Goal: Task Accomplishment & Management: Use online tool/utility

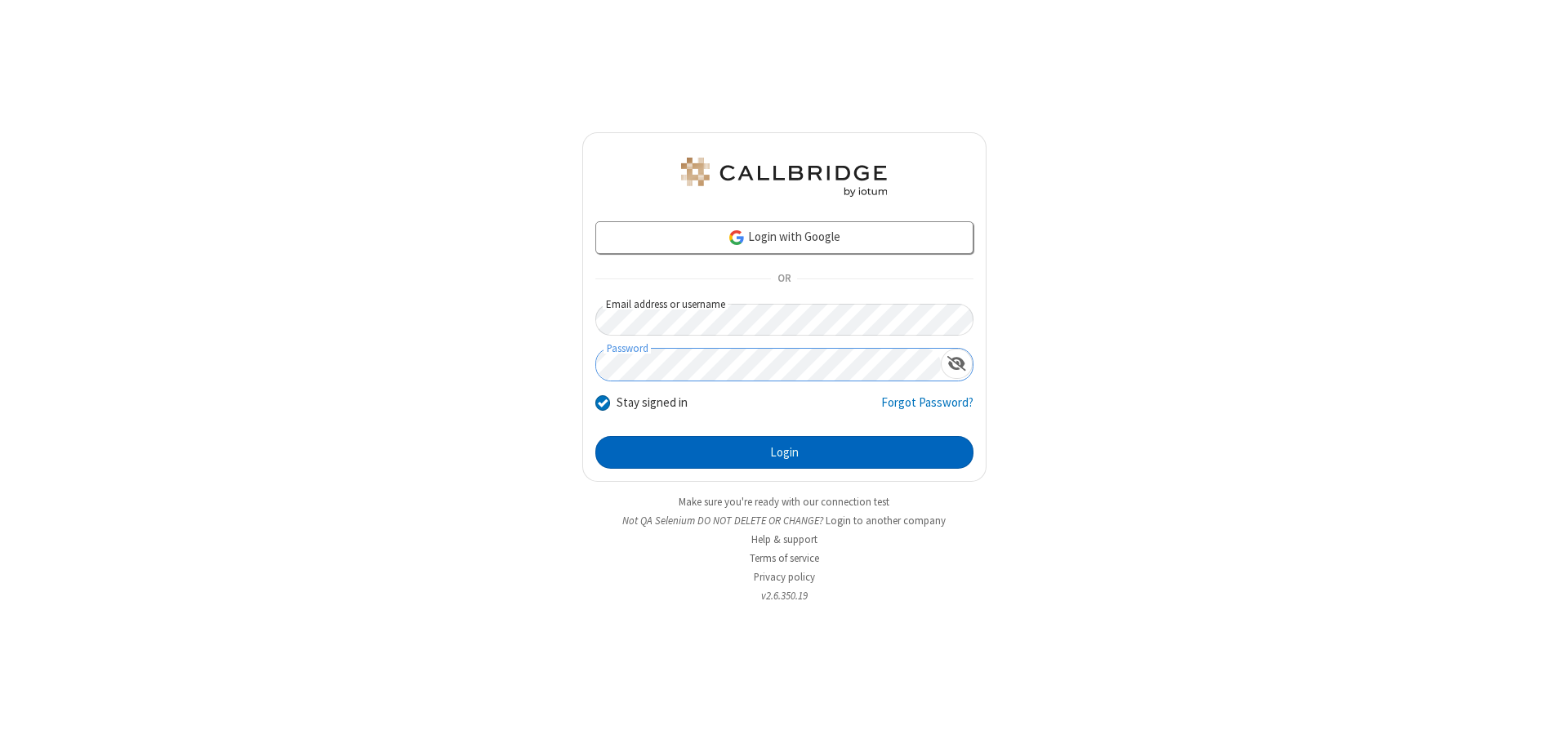
click at [784, 452] on button "Login" at bounding box center [784, 452] width 378 height 33
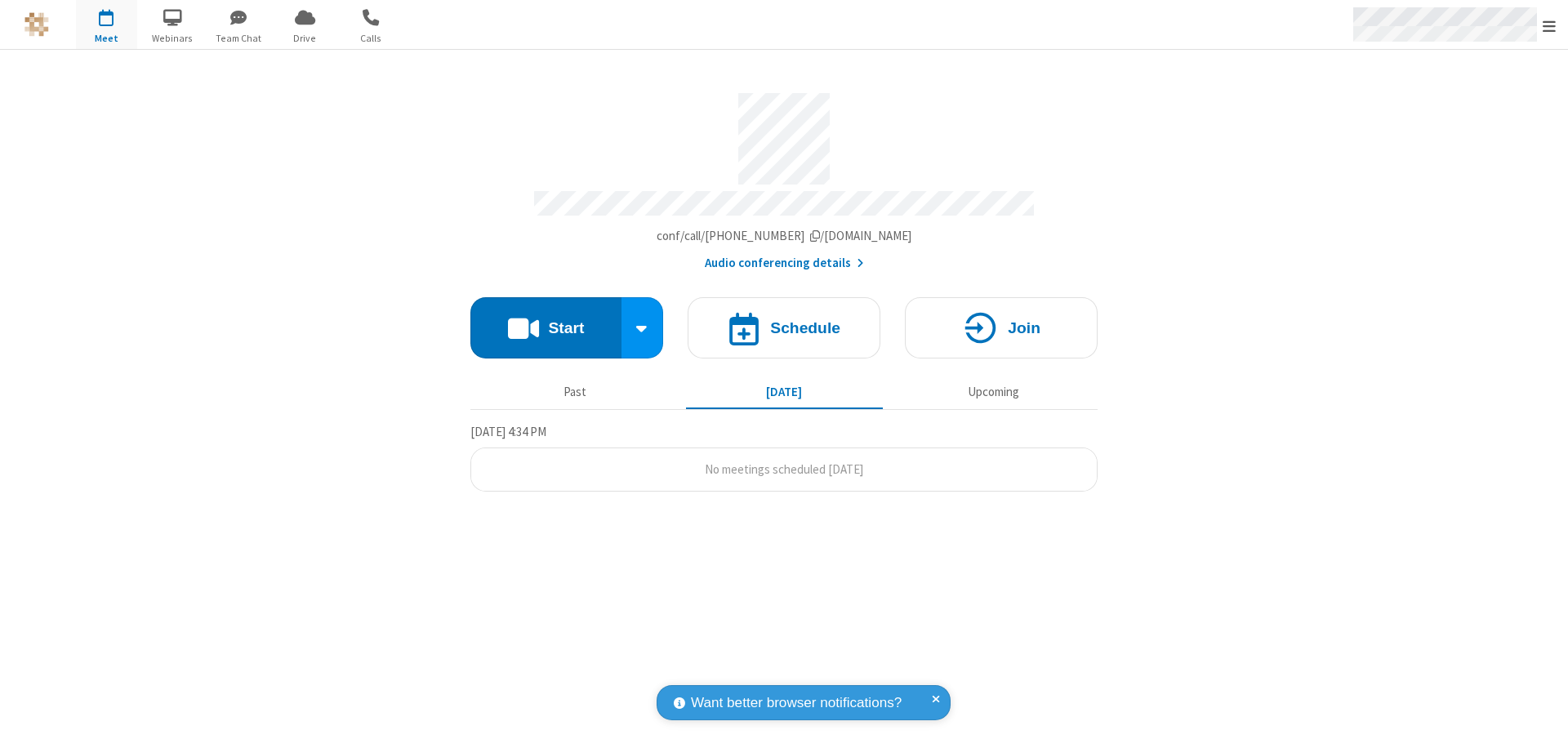
click at [1549, 25] on span "Open menu" at bounding box center [1549, 26] width 13 height 16
click at [305, 37] on span "Drive" at bounding box center [305, 38] width 61 height 15
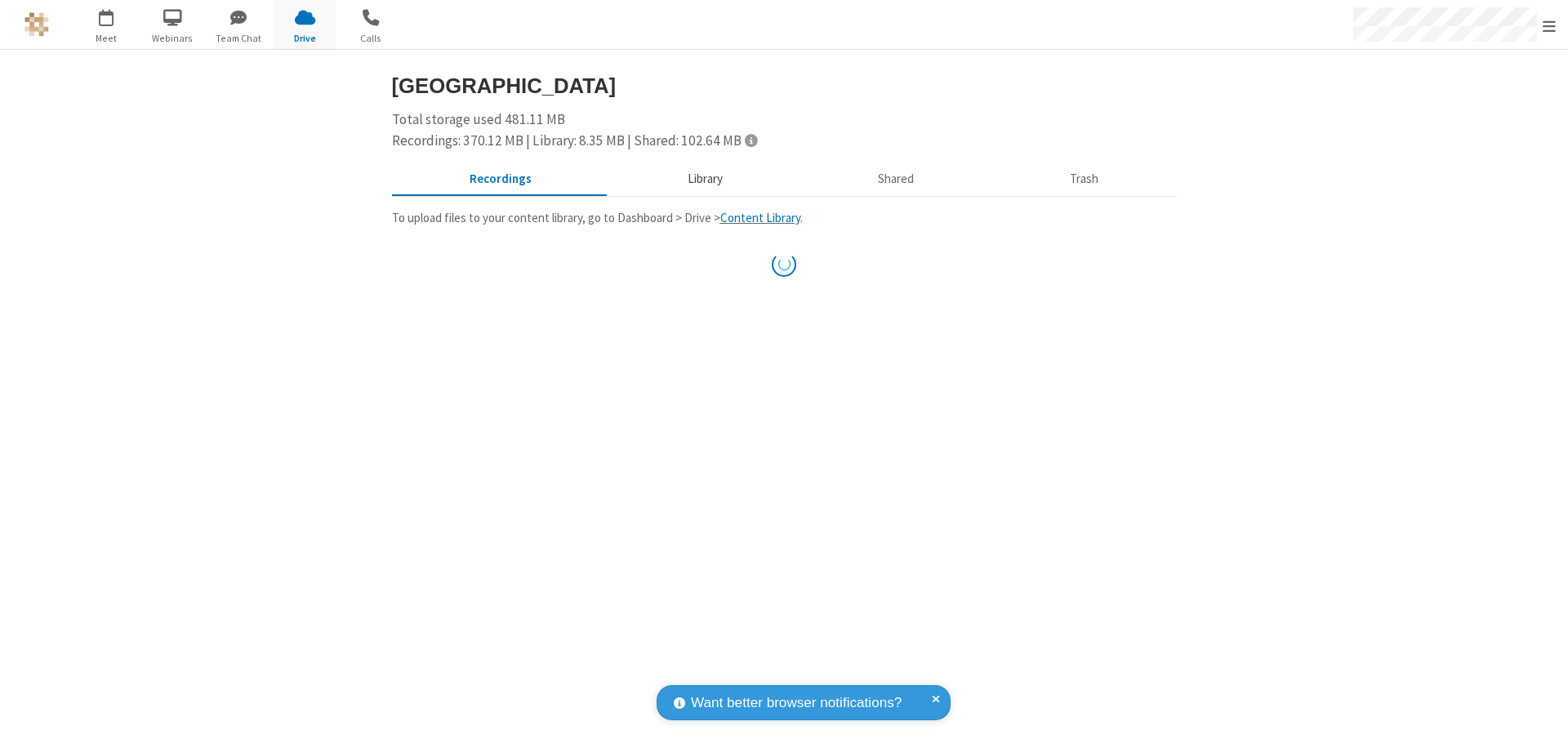
click at [697, 179] on button "Library" at bounding box center [705, 179] width 191 height 31
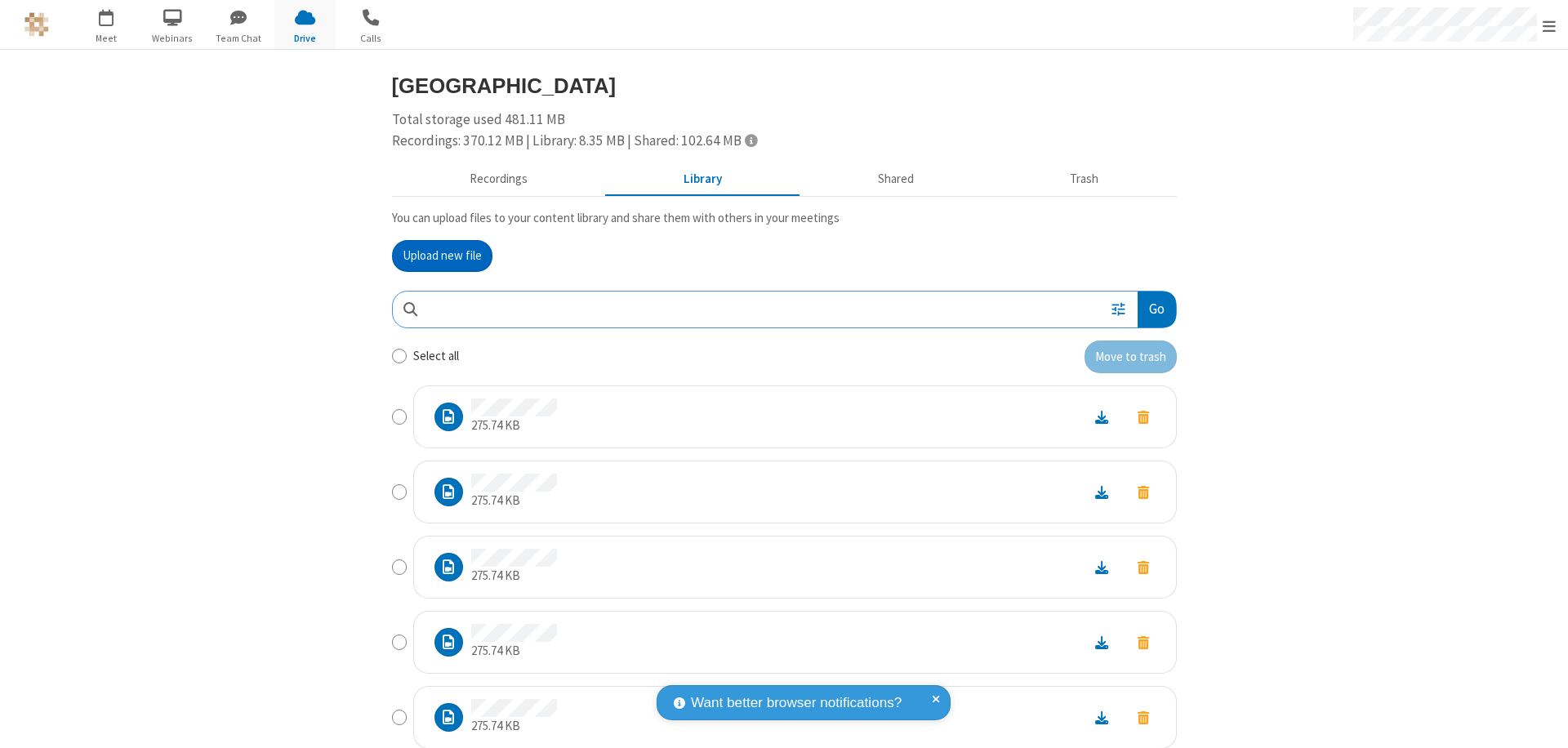
click at [436, 256] on button "Upload new file" at bounding box center [442, 256] width 100 height 33
